Goal: Navigation & Orientation: Find specific page/section

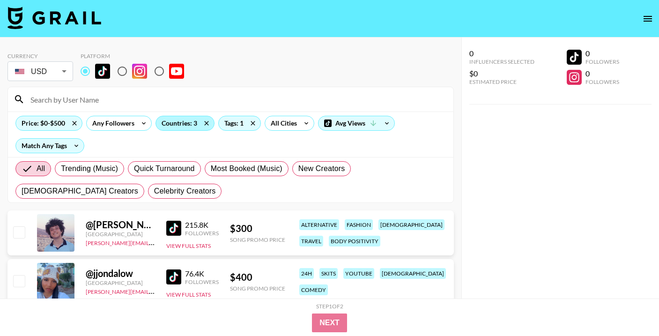
click at [198, 122] on div "Countries: 3" at bounding box center [185, 123] width 58 height 14
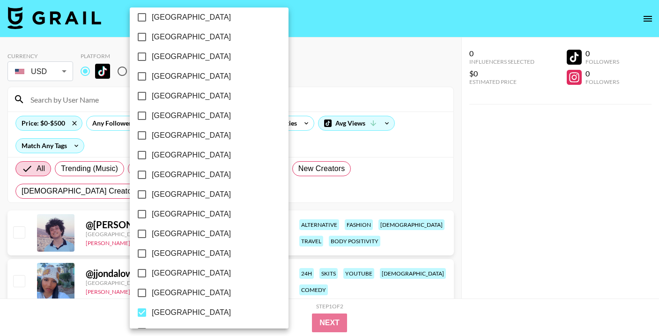
scroll to position [756, 0]
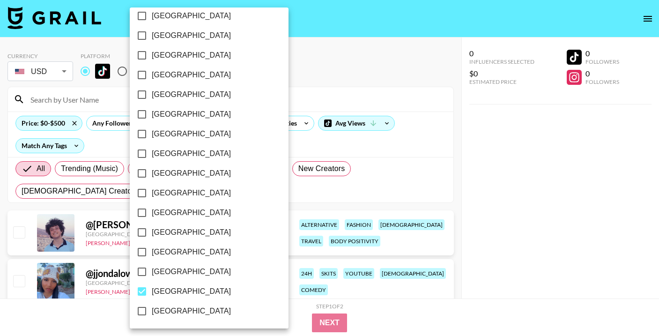
click at [191, 271] on span "[GEOGRAPHIC_DATA]" at bounding box center [191, 271] width 79 height 11
click at [152, 271] on input "[GEOGRAPHIC_DATA]" at bounding box center [142, 272] width 20 height 20
checkbox input "true"
click at [176, 289] on span "[GEOGRAPHIC_DATA]" at bounding box center [191, 291] width 79 height 11
click at [152, 289] on input "[GEOGRAPHIC_DATA]" at bounding box center [142, 291] width 20 height 20
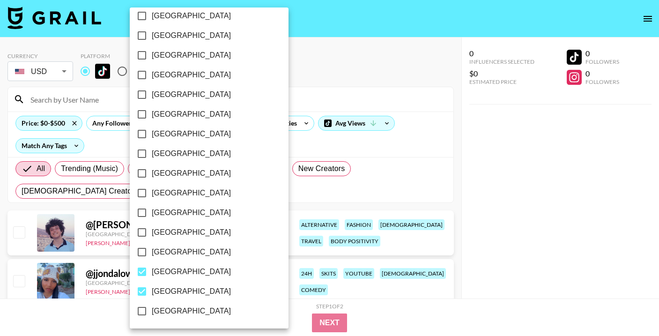
checkbox input "false"
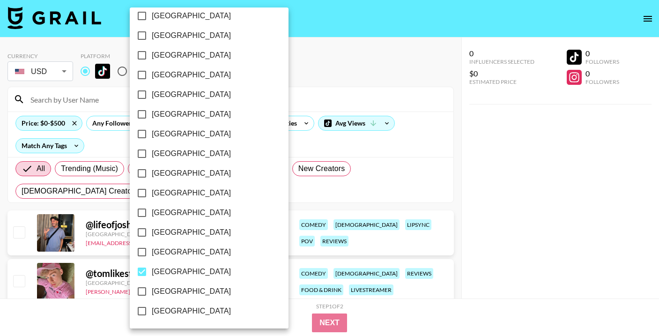
click at [278, 200] on div at bounding box center [329, 168] width 659 height 336
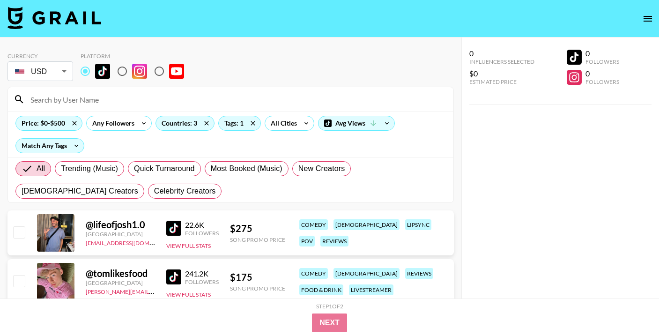
scroll to position [3, 0]
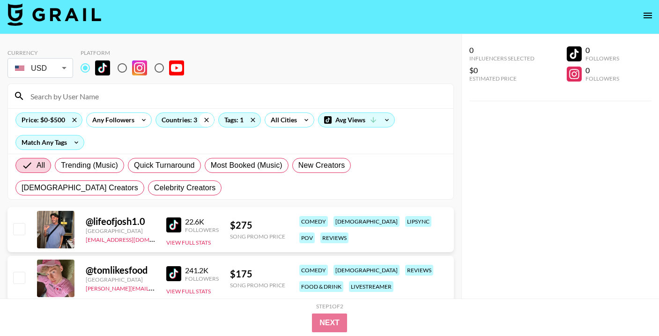
click at [206, 120] on icon at bounding box center [206, 120] width 4 height 4
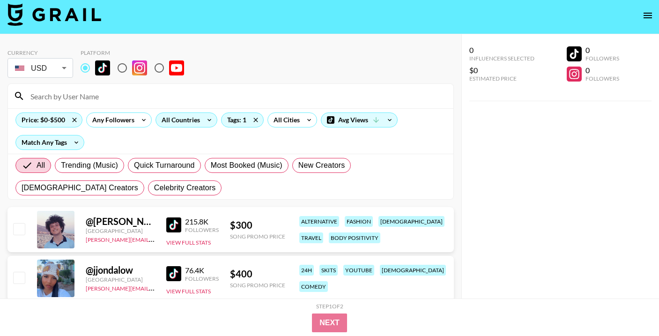
click at [204, 120] on icon at bounding box center [209, 120] width 15 height 14
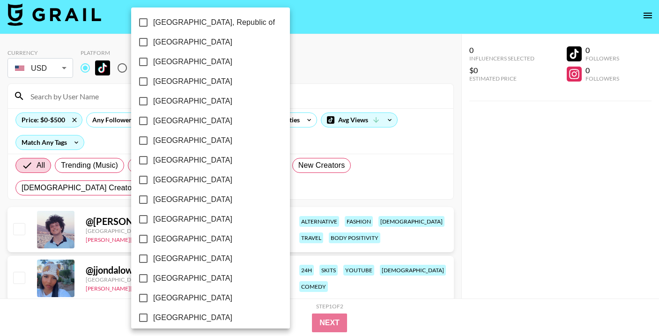
scroll to position [756, 0]
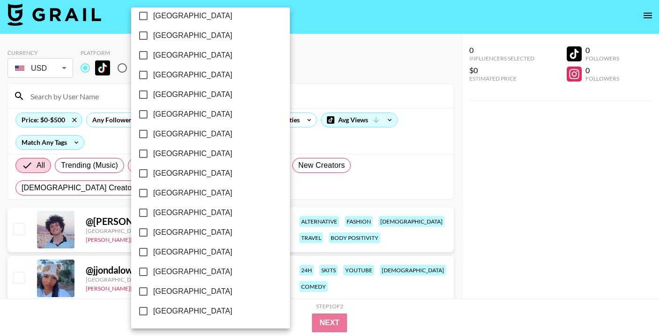
click at [198, 276] on span "[GEOGRAPHIC_DATA]" at bounding box center [192, 271] width 79 height 11
click at [153, 276] on input "[GEOGRAPHIC_DATA]" at bounding box center [143, 272] width 20 height 20
checkbox input "true"
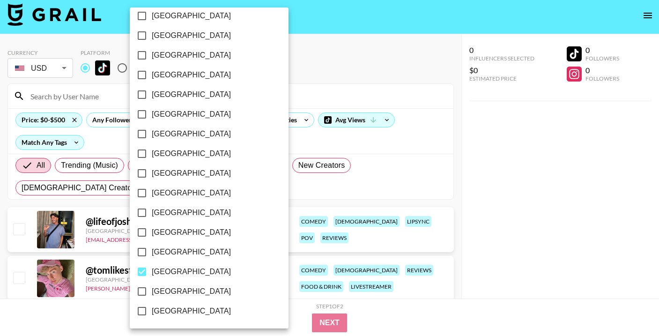
click at [264, 204] on div at bounding box center [329, 168] width 659 height 336
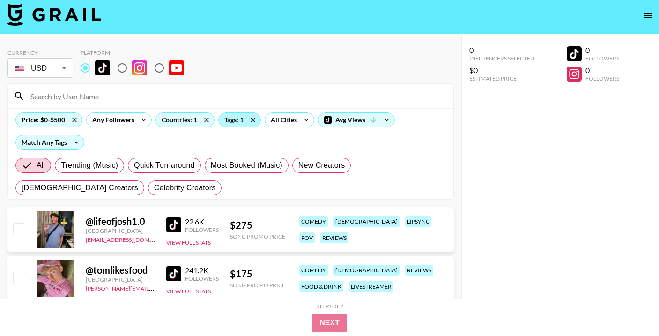
click at [244, 120] on div "Tags: 1" at bounding box center [240, 120] width 42 height 14
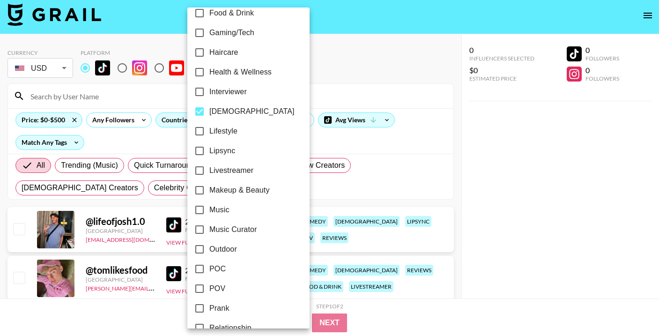
scroll to position [364, 0]
click at [228, 114] on span "[DEMOGRAPHIC_DATA]" at bounding box center [251, 112] width 85 height 11
click at [209, 114] on input "[DEMOGRAPHIC_DATA]" at bounding box center [200, 113] width 20 height 20
checkbox input "false"
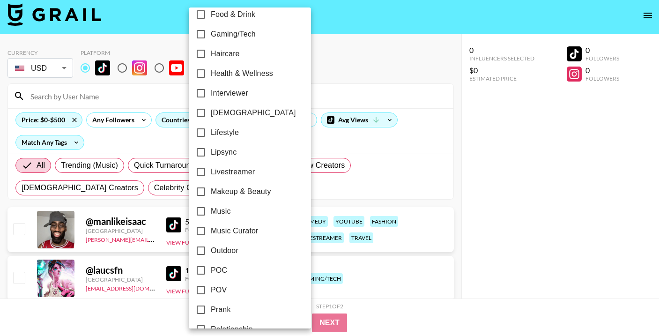
scroll to position [0, 0]
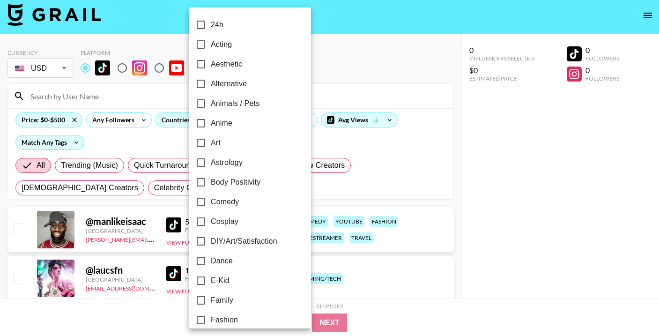
click at [233, 88] on span "Alternative" at bounding box center [229, 83] width 36 height 11
click at [211, 88] on input "Alternative" at bounding box center [201, 84] width 20 height 20
checkbox input "true"
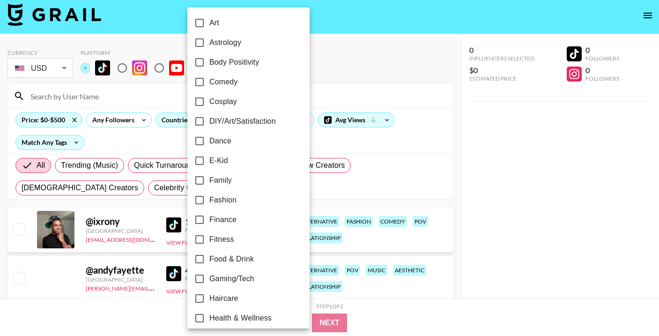
scroll to position [119, 0]
click at [219, 235] on span "Fitness" at bounding box center [221, 239] width 25 height 11
click at [209, 235] on input "Fitness" at bounding box center [200, 240] width 20 height 20
checkbox input "true"
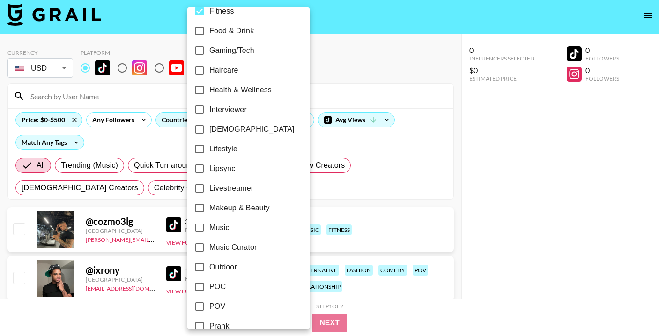
scroll to position [347, 0]
click at [227, 229] on span "Music" at bounding box center [219, 228] width 20 height 11
click at [209, 229] on input "Music" at bounding box center [200, 229] width 20 height 20
checkbox input "true"
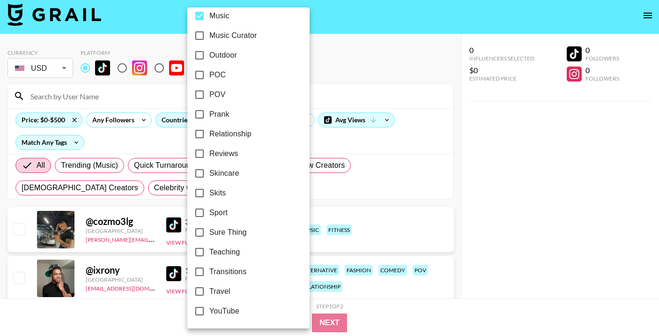
scroll to position [495, 0]
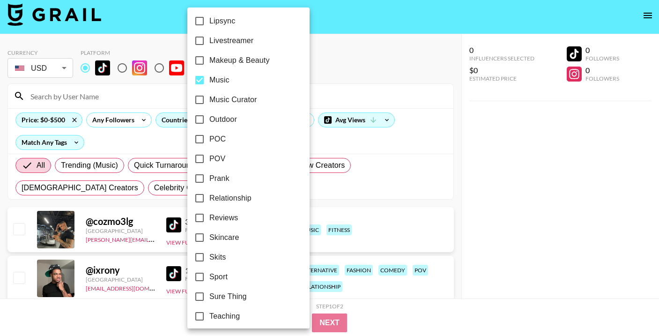
click at [235, 96] on span "Music Curator" at bounding box center [233, 99] width 48 height 11
click at [209, 96] on input "Music Curator" at bounding box center [200, 100] width 20 height 20
checkbox input "true"
click at [369, 218] on div at bounding box center [329, 168] width 659 height 336
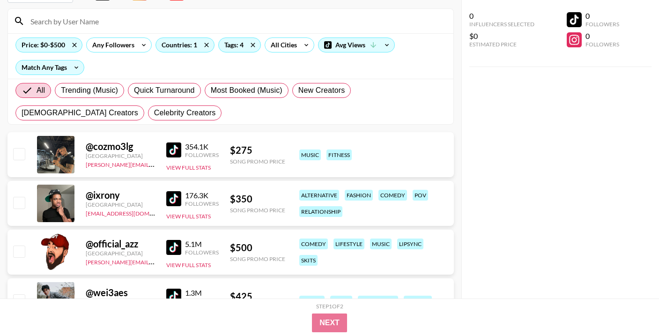
scroll to position [78, 0]
click at [176, 199] on img at bounding box center [173, 198] width 15 height 15
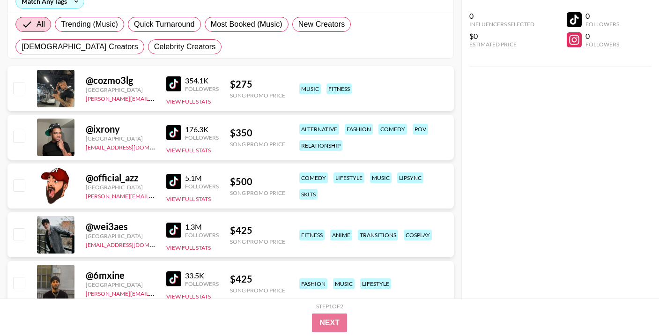
scroll to position [146, 0]
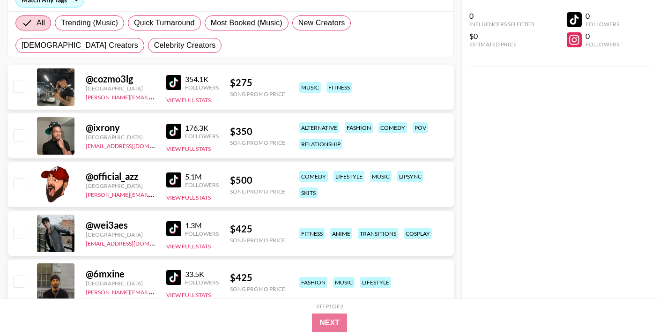
click at [172, 182] on img at bounding box center [173, 179] width 15 height 15
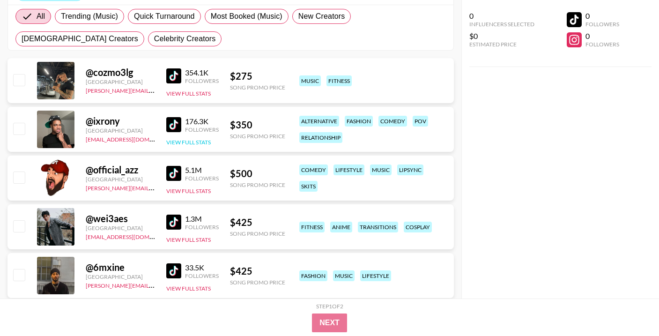
scroll to position [202, 0]
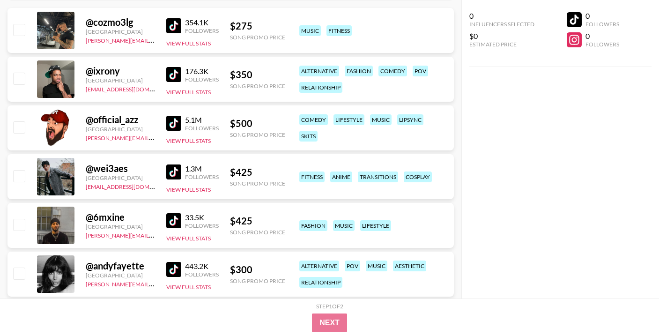
click at [176, 170] on img at bounding box center [173, 171] width 15 height 15
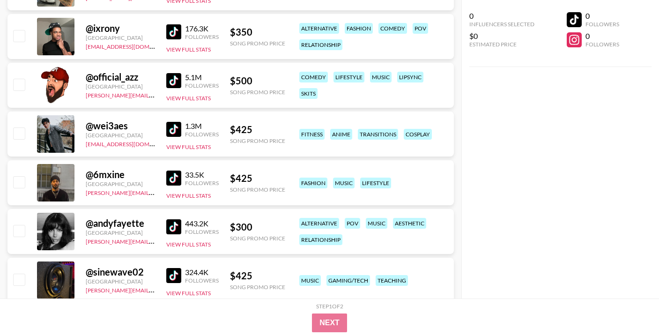
scroll to position [253, 0]
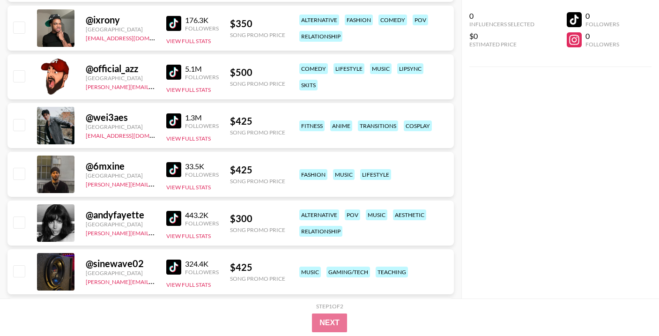
click at [167, 168] on img at bounding box center [173, 169] width 15 height 15
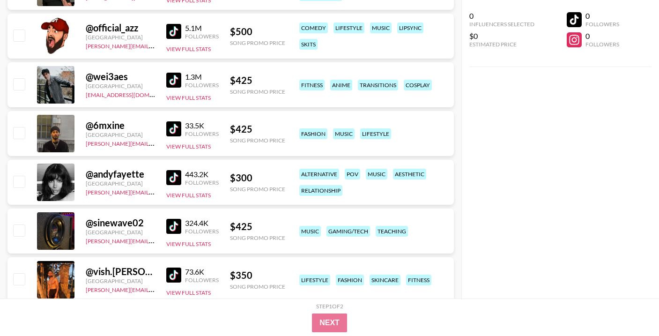
scroll to position [295, 0]
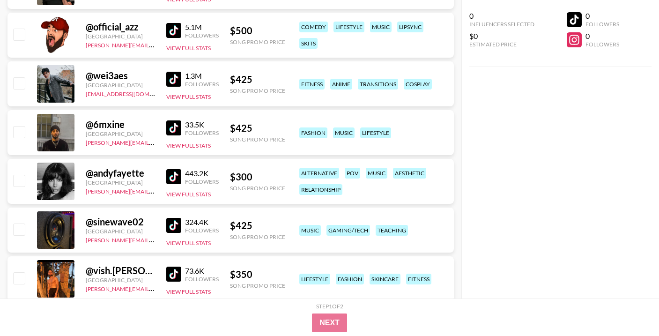
click at [172, 177] on img at bounding box center [173, 176] width 15 height 15
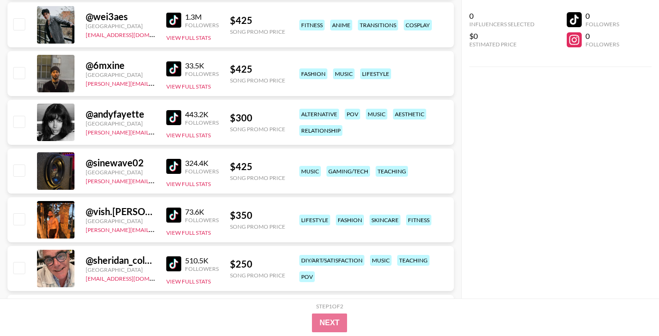
scroll to position [370, 0]
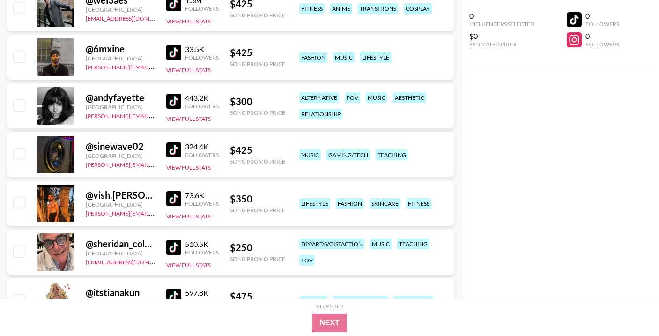
click at [174, 151] on img at bounding box center [173, 149] width 15 height 15
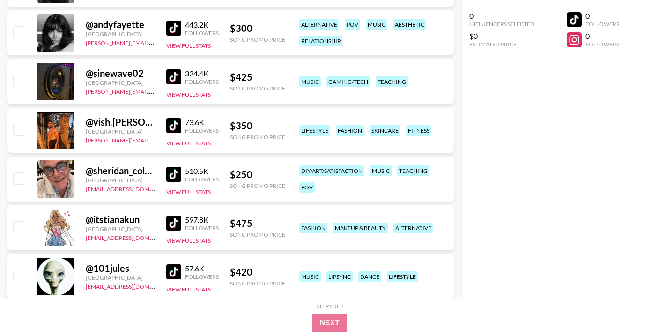
scroll to position [443, 0]
click at [175, 125] on img at bounding box center [173, 125] width 15 height 15
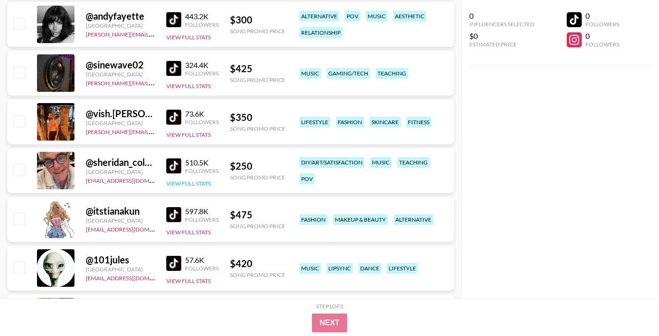
scroll to position [452, 0]
click at [173, 163] on img at bounding box center [173, 165] width 15 height 15
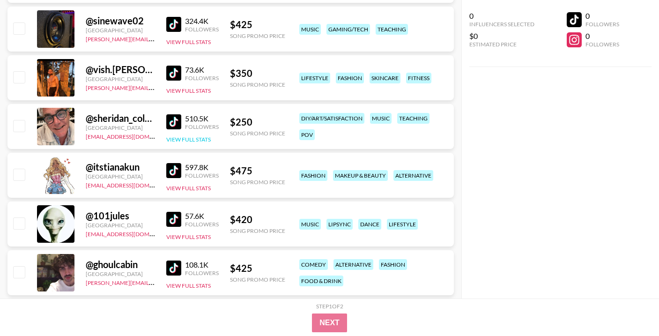
scroll to position [505, 0]
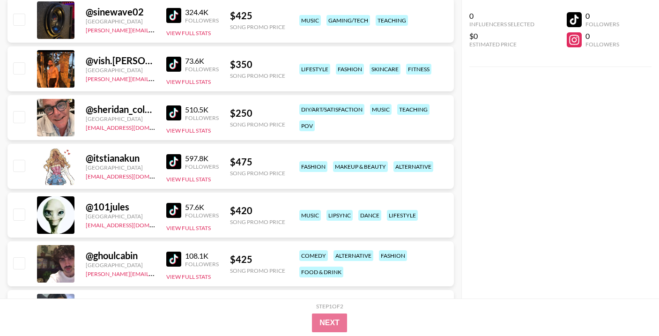
click at [170, 162] on img at bounding box center [173, 161] width 15 height 15
click at [177, 212] on img at bounding box center [173, 210] width 15 height 15
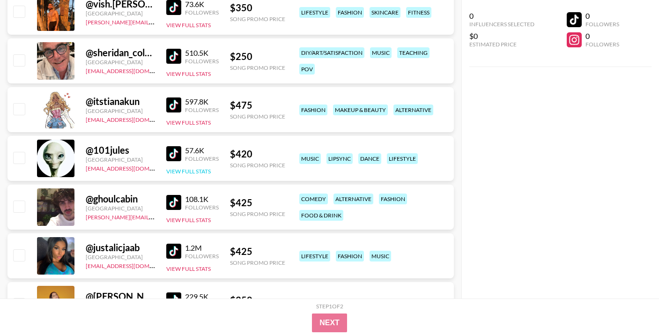
scroll to position [564, 0]
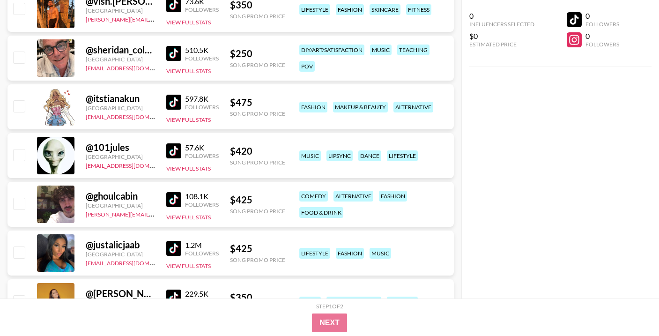
click at [173, 198] on img at bounding box center [173, 199] width 15 height 15
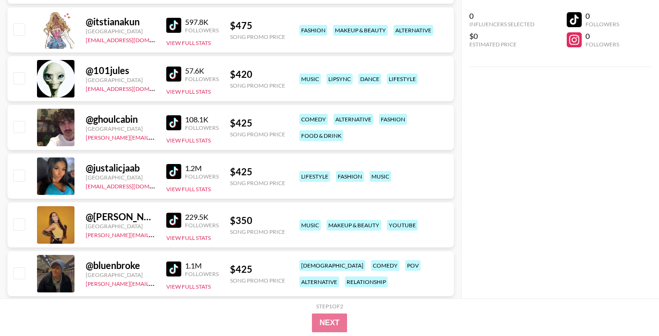
scroll to position [646, 0]
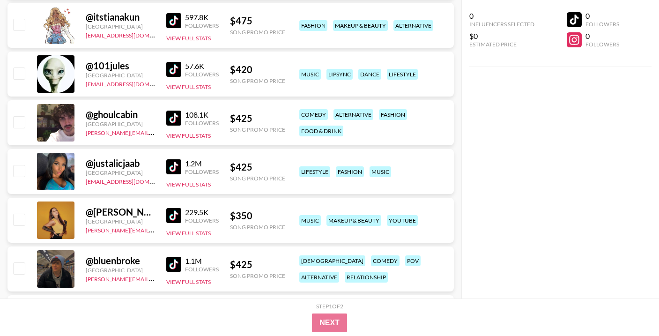
click at [172, 217] on img at bounding box center [173, 215] width 15 height 15
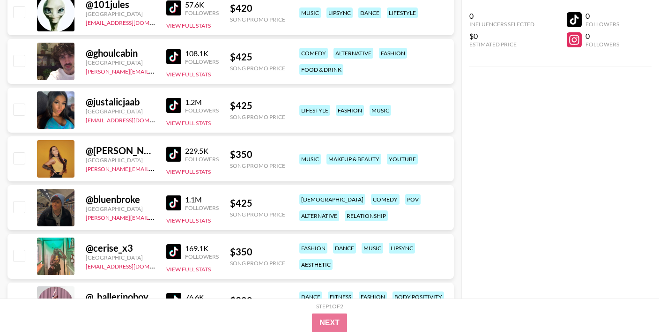
scroll to position [723, 0]
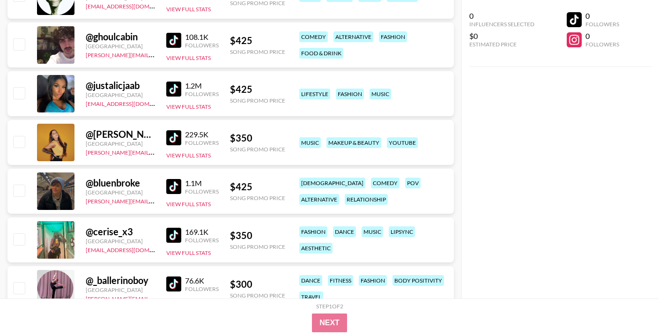
click at [171, 191] on img at bounding box center [173, 186] width 15 height 15
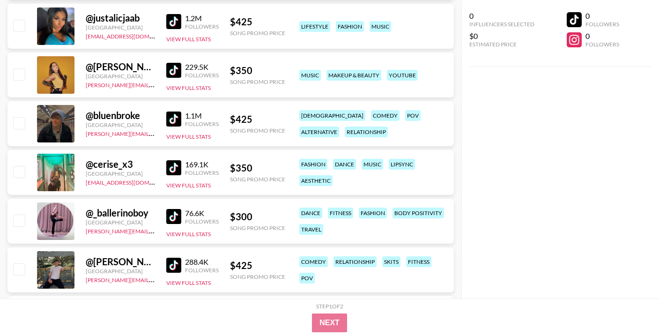
scroll to position [791, 0]
click at [169, 166] on img at bounding box center [173, 167] width 15 height 15
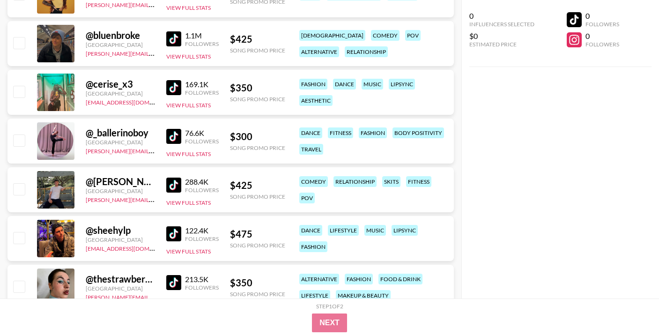
scroll to position [870, 0]
click at [175, 185] on img at bounding box center [173, 185] width 15 height 15
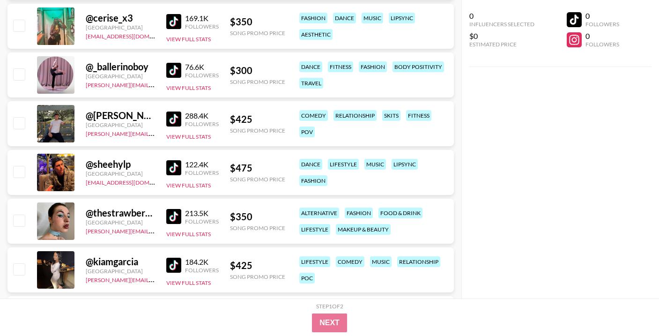
scroll to position [938, 0]
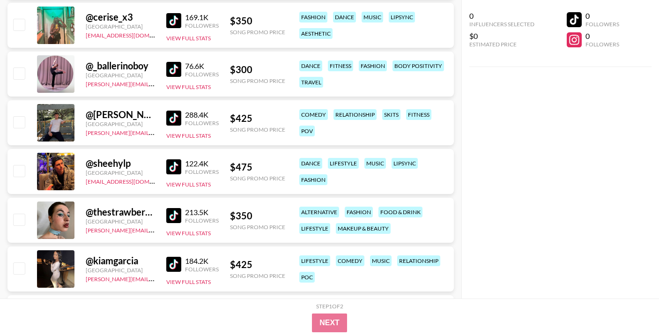
click at [174, 169] on img at bounding box center [173, 166] width 15 height 15
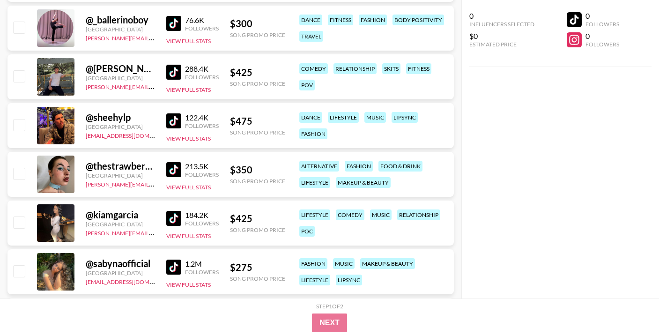
scroll to position [985, 0]
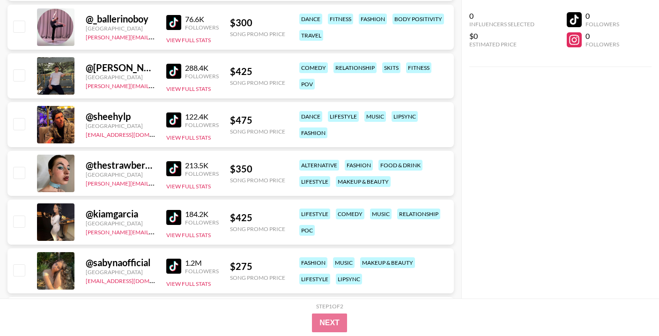
click at [174, 172] on img at bounding box center [173, 168] width 15 height 15
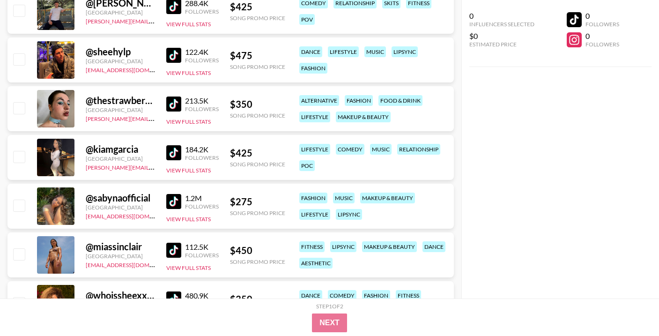
scroll to position [1059, 0]
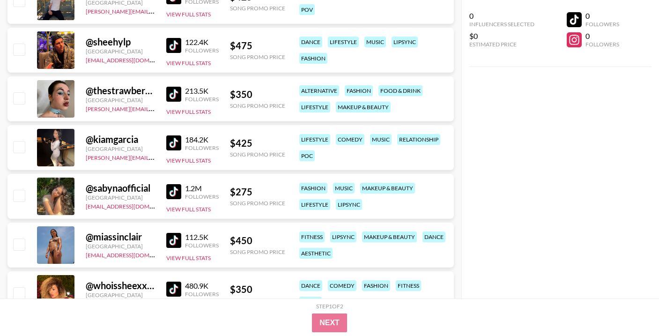
click at [175, 145] on img at bounding box center [173, 142] width 15 height 15
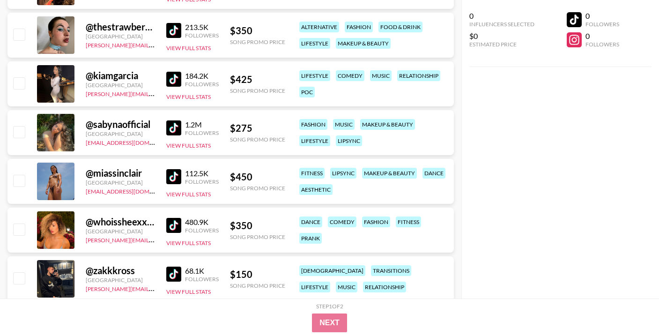
scroll to position [1136, 0]
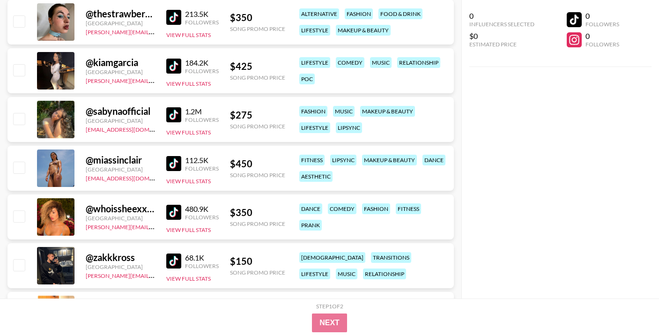
click at [167, 159] on img at bounding box center [173, 163] width 15 height 15
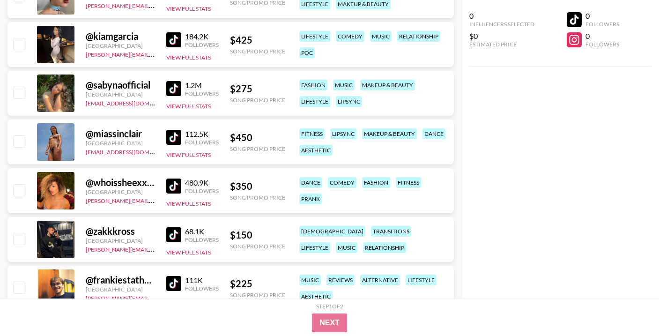
scroll to position [1163, 0]
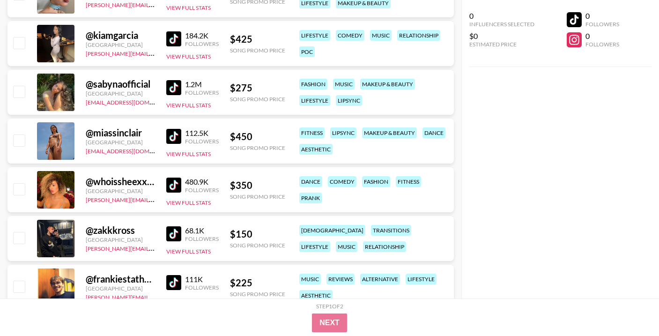
click at [174, 179] on img at bounding box center [173, 184] width 15 height 15
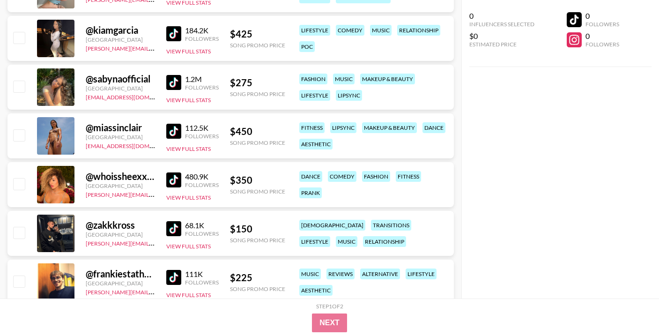
scroll to position [1226, 0]
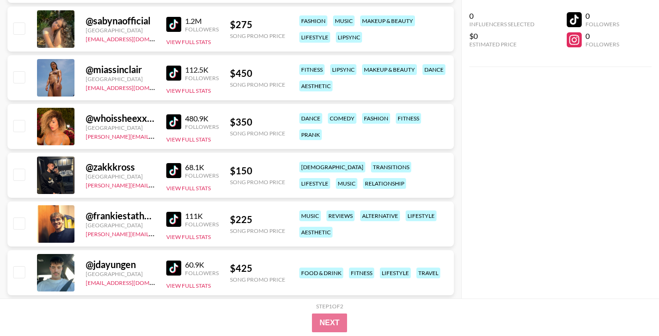
click at [172, 169] on img at bounding box center [173, 170] width 15 height 15
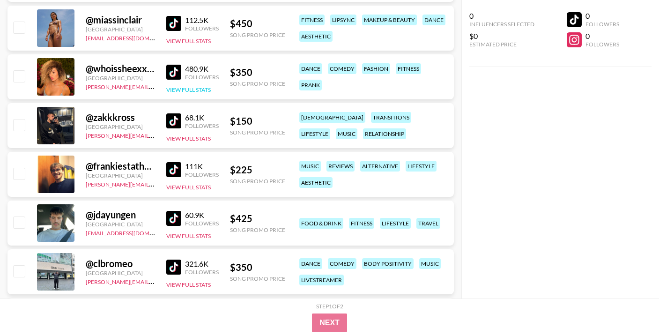
scroll to position [1286, 0]
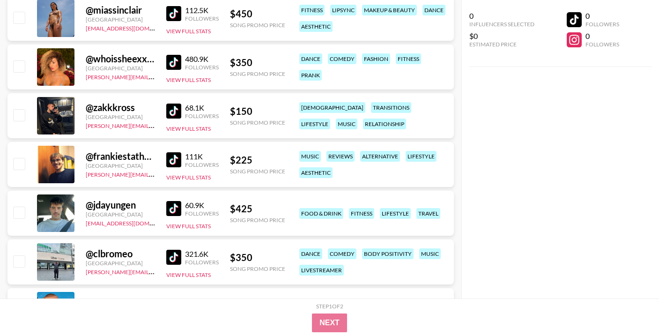
click at [181, 158] on img at bounding box center [173, 159] width 15 height 15
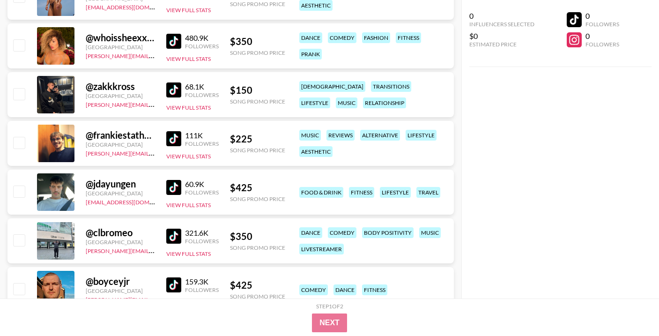
scroll to position [1309, 0]
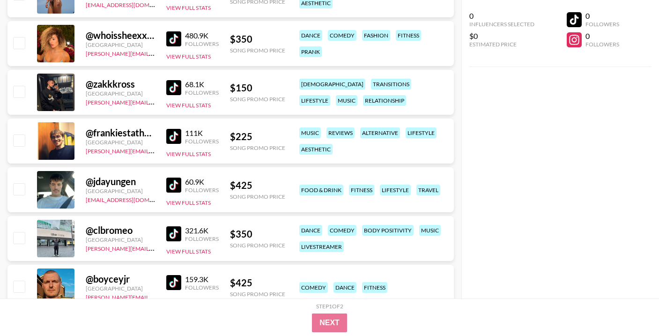
click at [176, 184] on img at bounding box center [173, 184] width 15 height 15
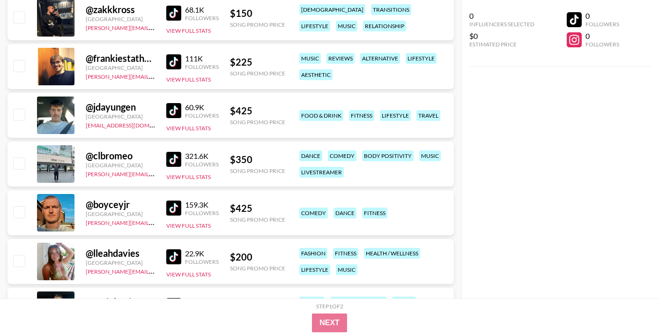
scroll to position [1383, 0]
click at [175, 164] on img at bounding box center [173, 159] width 15 height 15
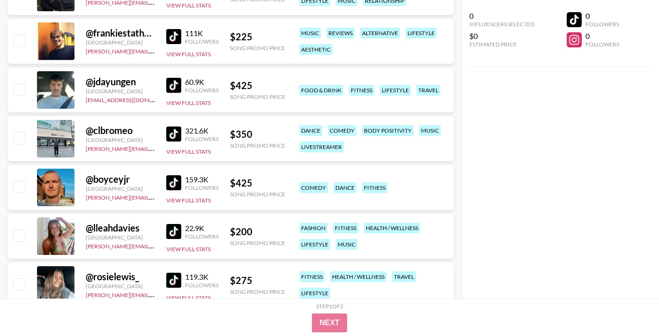
click at [175, 179] on img at bounding box center [173, 182] width 15 height 15
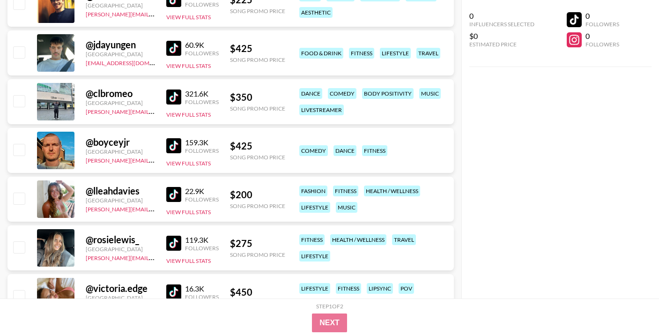
scroll to position [1451, 0]
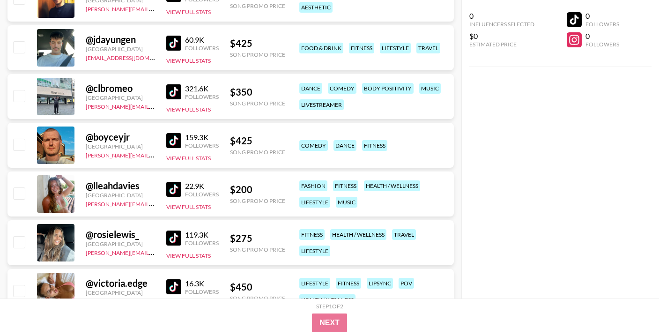
click at [171, 195] on img at bounding box center [173, 189] width 15 height 15
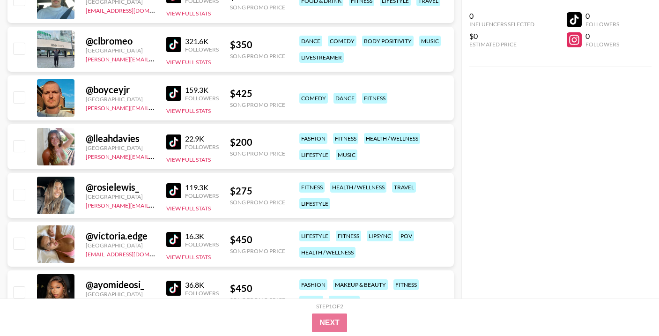
scroll to position [1499, 0]
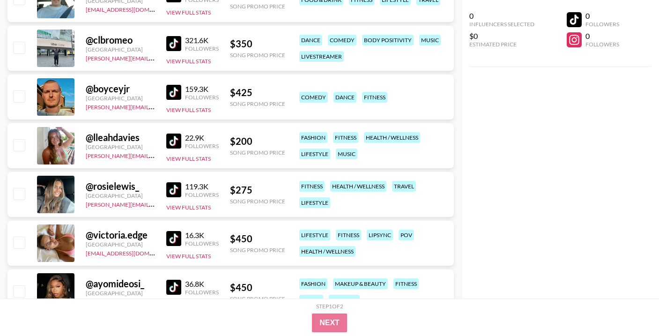
click at [173, 190] on img at bounding box center [173, 189] width 15 height 15
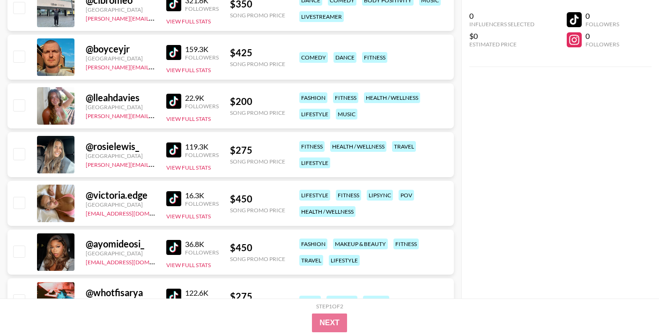
scroll to position [1560, 0]
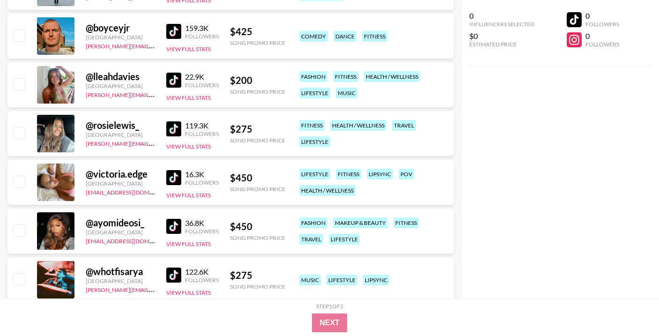
click at [171, 181] on img at bounding box center [173, 177] width 15 height 15
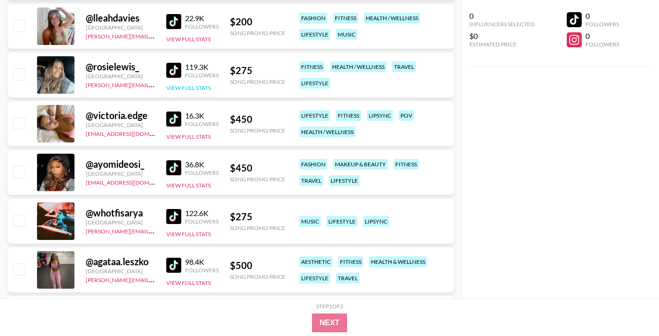
scroll to position [1620, 0]
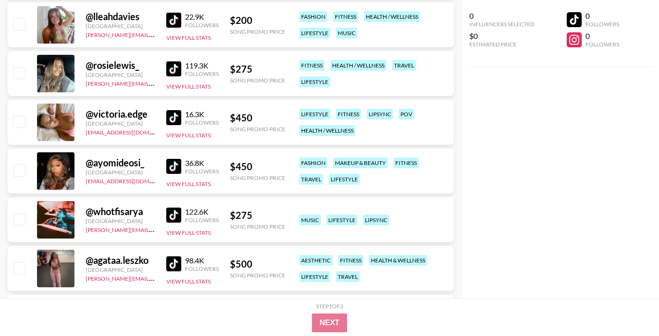
click at [174, 167] on img at bounding box center [173, 166] width 15 height 15
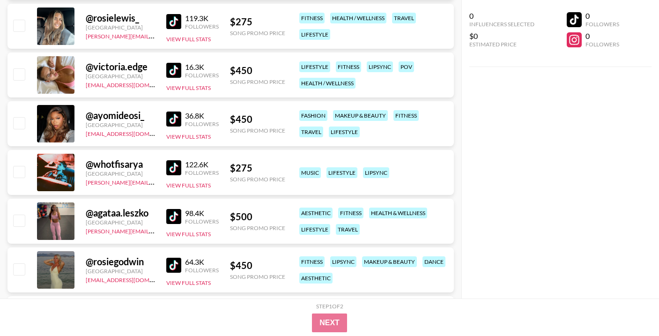
scroll to position [1675, 0]
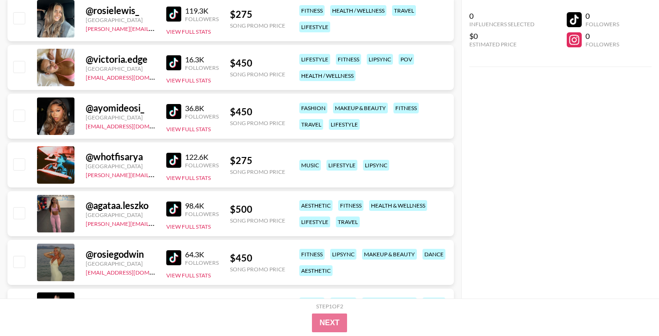
click at [173, 158] on img at bounding box center [173, 160] width 15 height 15
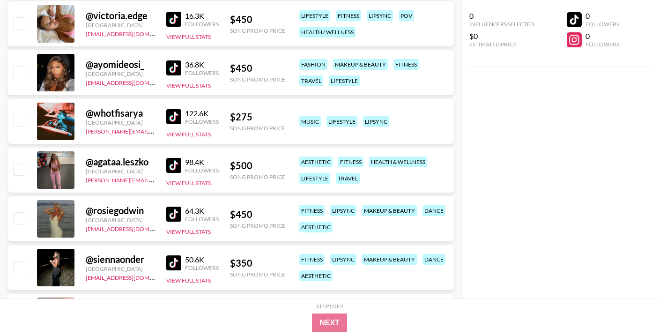
scroll to position [1719, 0]
click at [175, 163] on img at bounding box center [173, 164] width 15 height 15
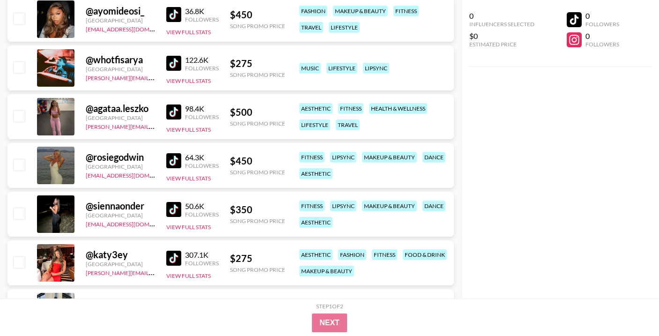
scroll to position [1771, 0]
click at [179, 156] on img at bounding box center [173, 161] width 15 height 15
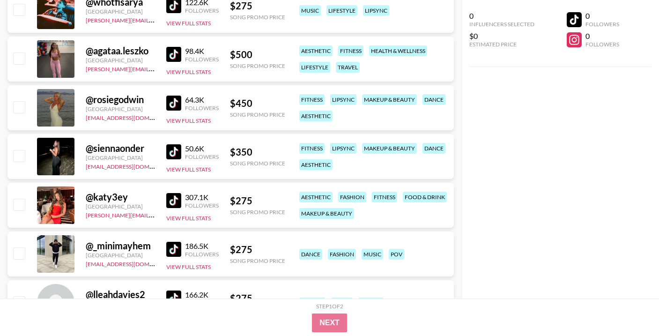
scroll to position [1833, 0]
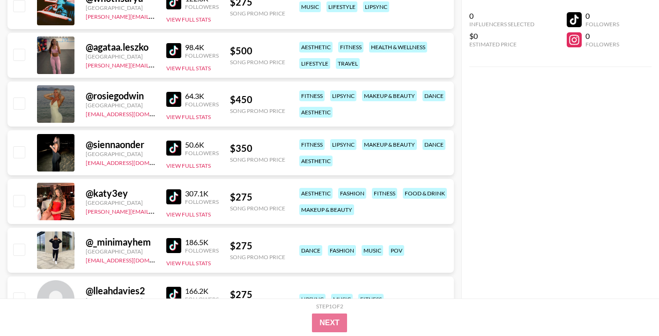
click at [177, 149] on img at bounding box center [173, 147] width 15 height 15
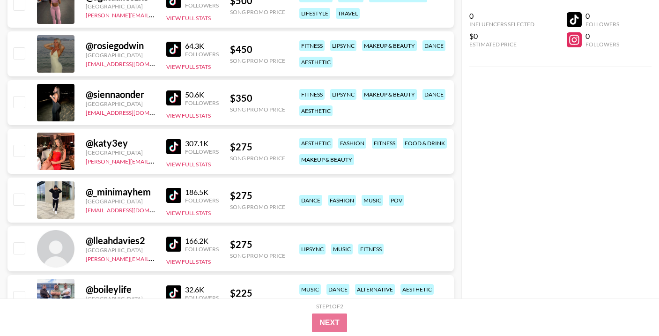
scroll to position [1884, 0]
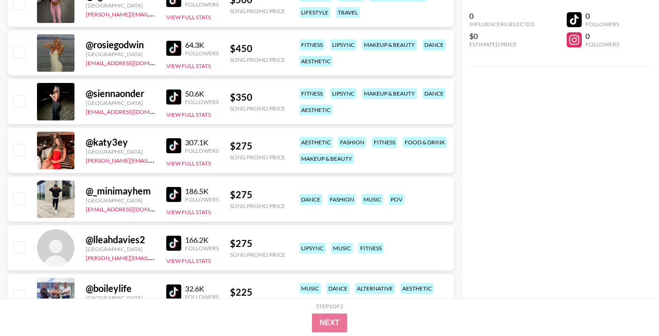
click at [176, 145] on img at bounding box center [173, 145] width 15 height 15
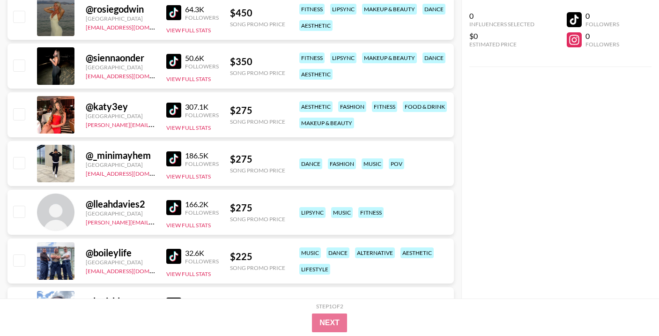
click at [178, 155] on img at bounding box center [173, 158] width 15 height 15
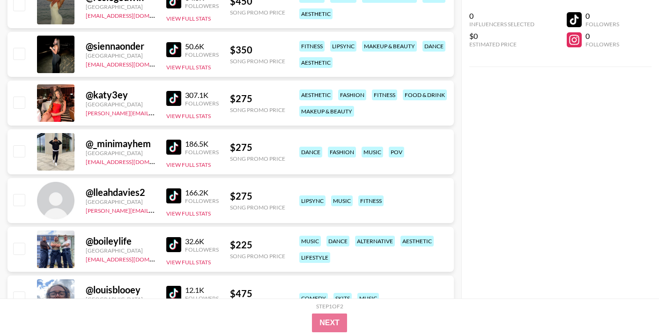
scroll to position [1964, 0]
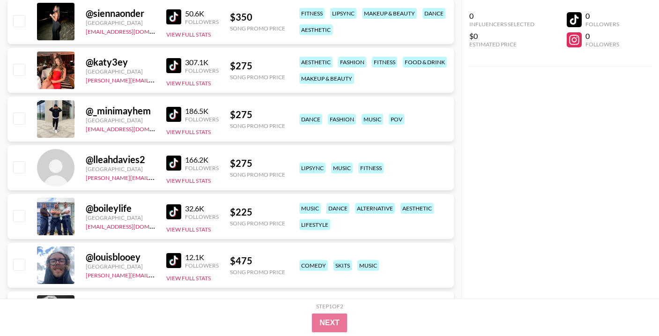
click at [171, 159] on img at bounding box center [173, 162] width 15 height 15
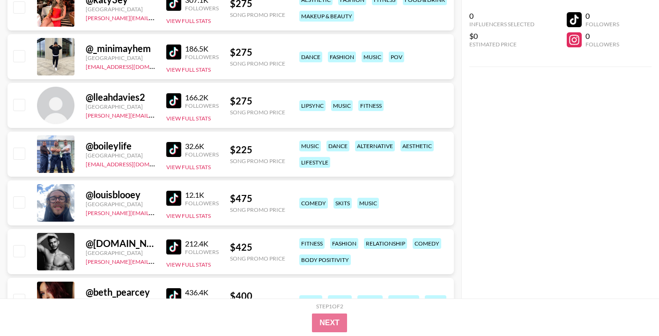
scroll to position [2027, 0]
click at [177, 246] on img at bounding box center [173, 246] width 15 height 15
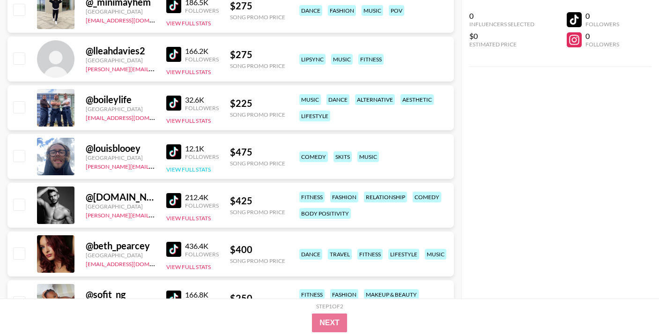
scroll to position [2129, 0]
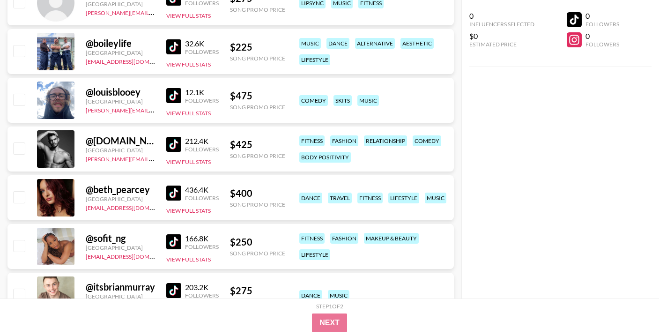
click at [176, 194] on img at bounding box center [173, 192] width 15 height 15
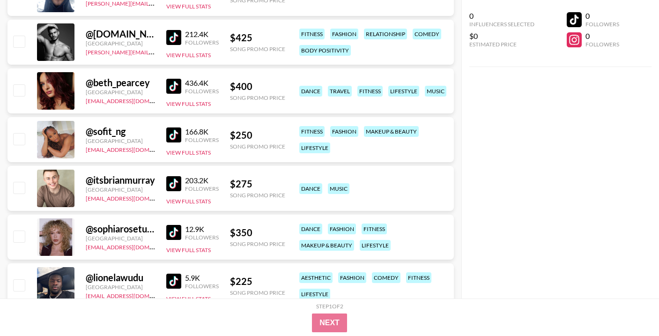
scroll to position [2247, 0]
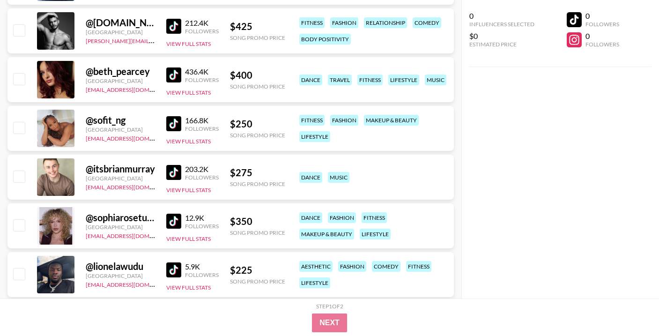
click at [173, 215] on img at bounding box center [173, 220] width 15 height 15
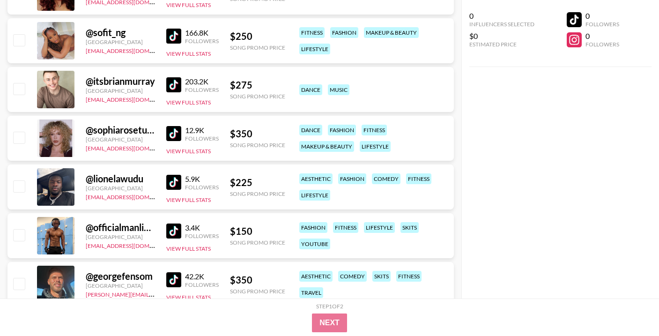
click at [175, 184] on img at bounding box center [173, 182] width 15 height 15
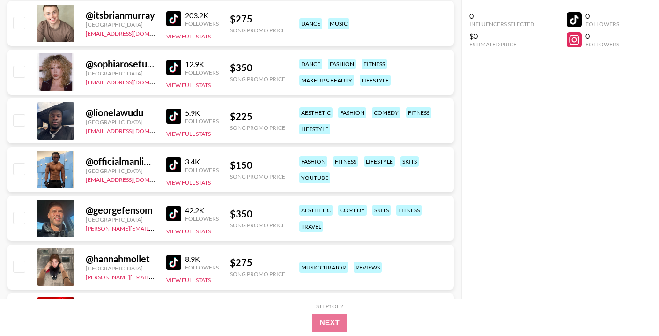
scroll to position [2476, 0]
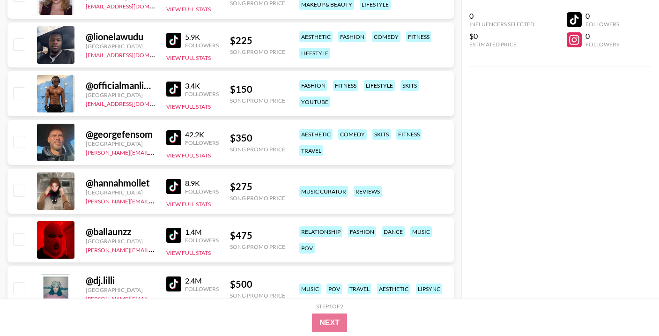
click at [172, 186] on img at bounding box center [173, 186] width 15 height 15
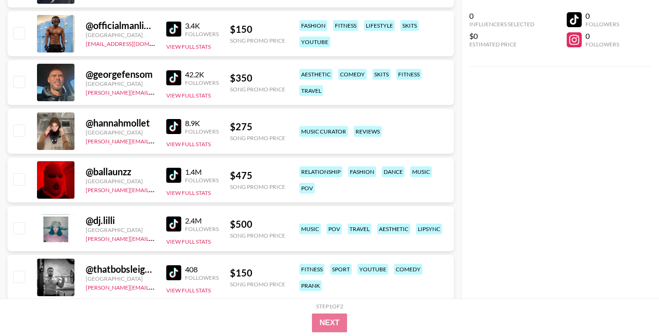
click at [172, 176] on img at bounding box center [173, 175] width 15 height 15
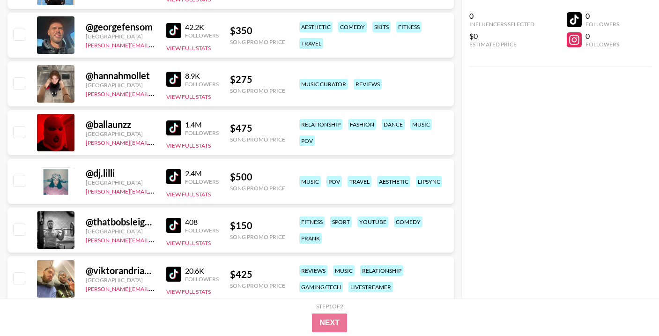
scroll to position [2593, 0]
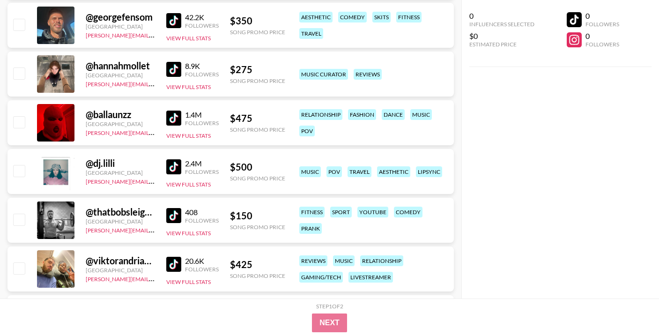
click at [175, 166] on img at bounding box center [173, 166] width 15 height 15
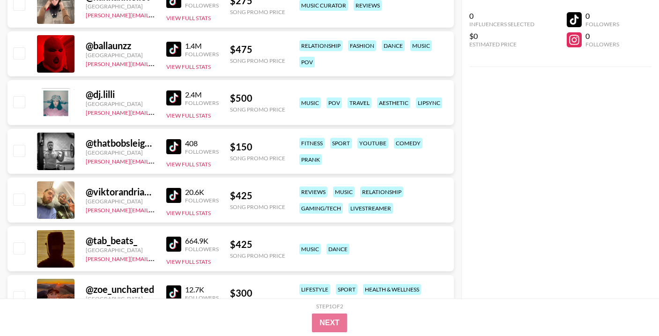
scroll to position [2671, 0]
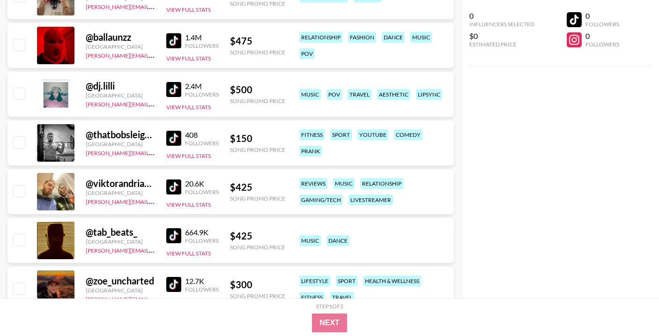
click at [177, 140] on img at bounding box center [173, 138] width 15 height 15
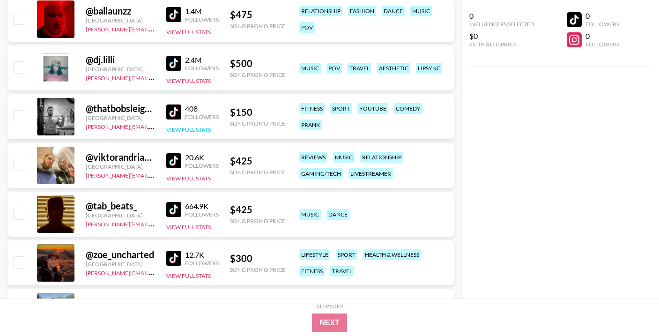
scroll to position [2712, 0]
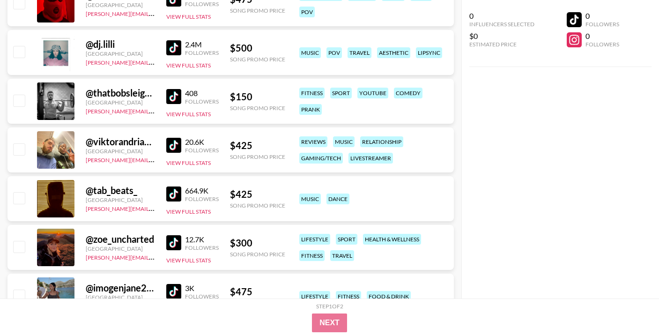
click at [172, 191] on img at bounding box center [173, 193] width 15 height 15
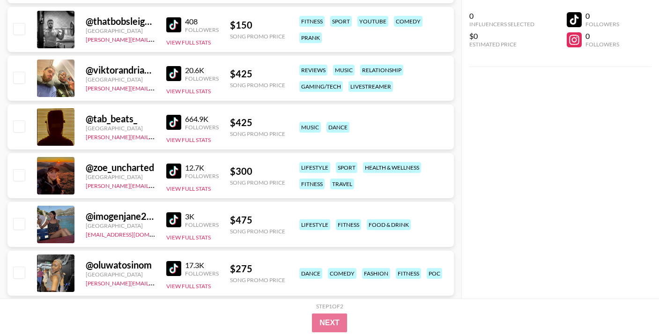
scroll to position [2789, 0]
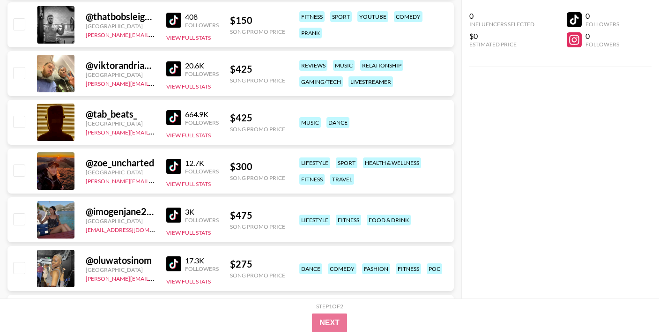
click at [172, 167] on img at bounding box center [173, 166] width 15 height 15
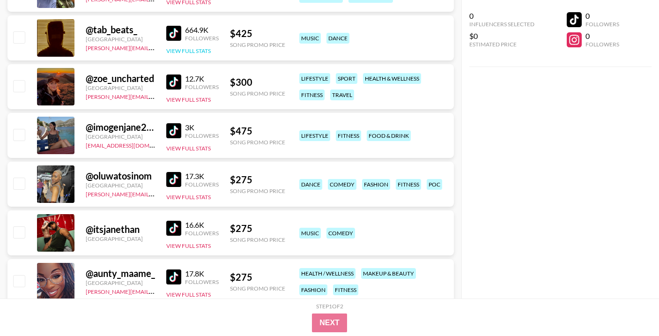
scroll to position [2872, 0]
click at [174, 177] on img at bounding box center [173, 179] width 15 height 15
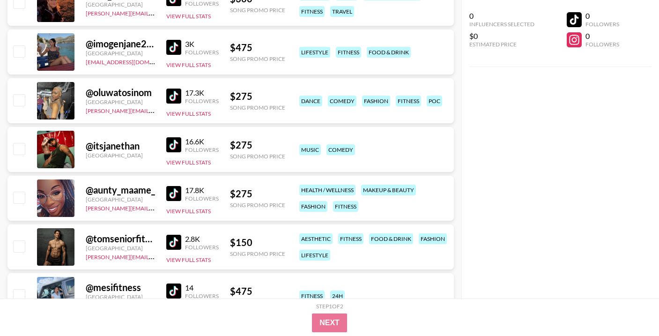
scroll to position [2961, 0]
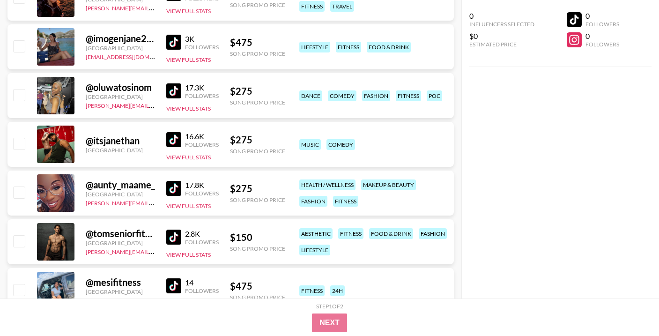
click at [173, 192] on img at bounding box center [173, 188] width 15 height 15
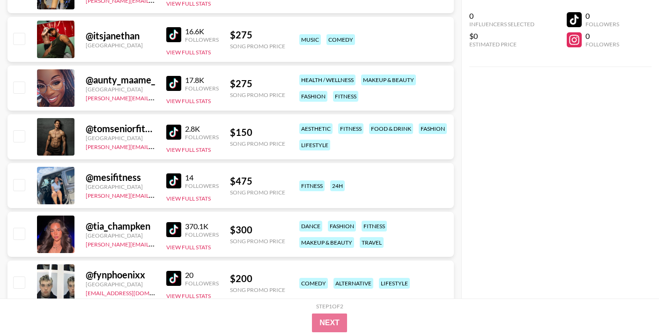
scroll to position [3064, 0]
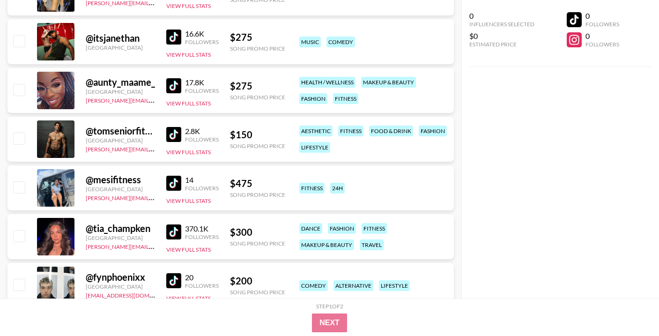
click at [175, 180] on img at bounding box center [173, 183] width 15 height 15
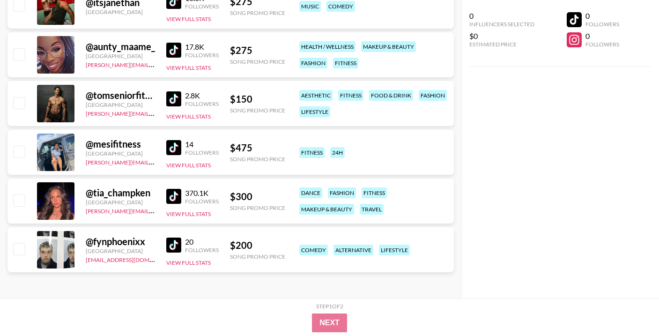
click at [175, 199] on img at bounding box center [173, 196] width 15 height 15
click at [173, 241] on img at bounding box center [173, 244] width 15 height 15
